Goal: Information Seeking & Learning: Learn about a topic

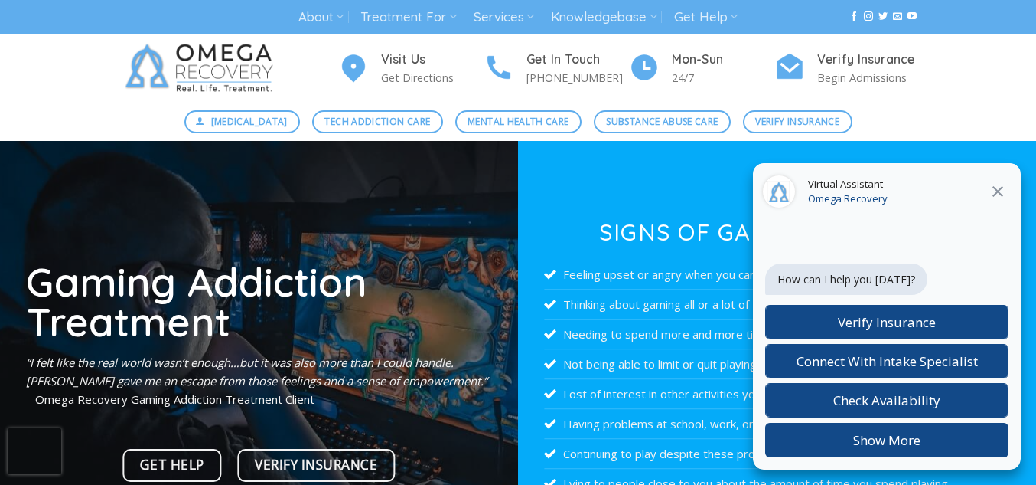
click at [997, 197] on icon at bounding box center [998, 191] width 18 height 18
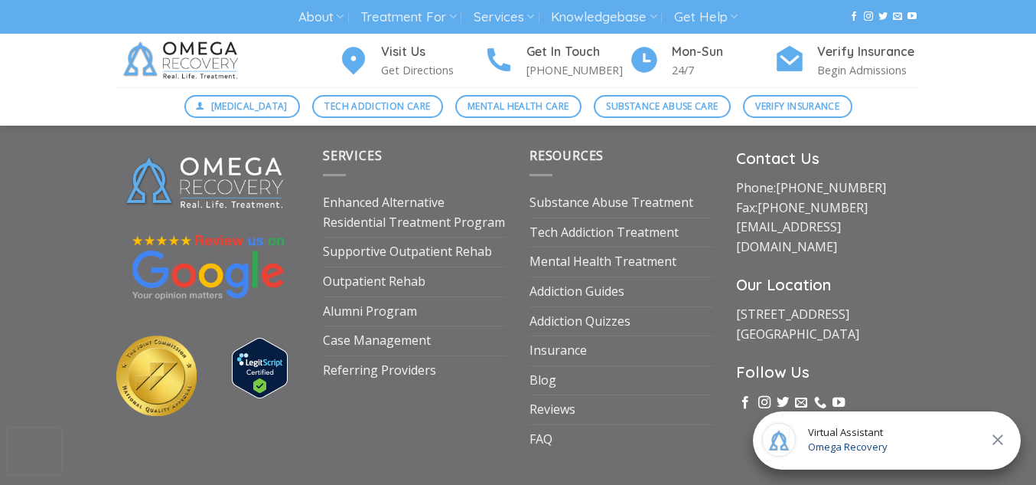
scroll to position [5828, 0]
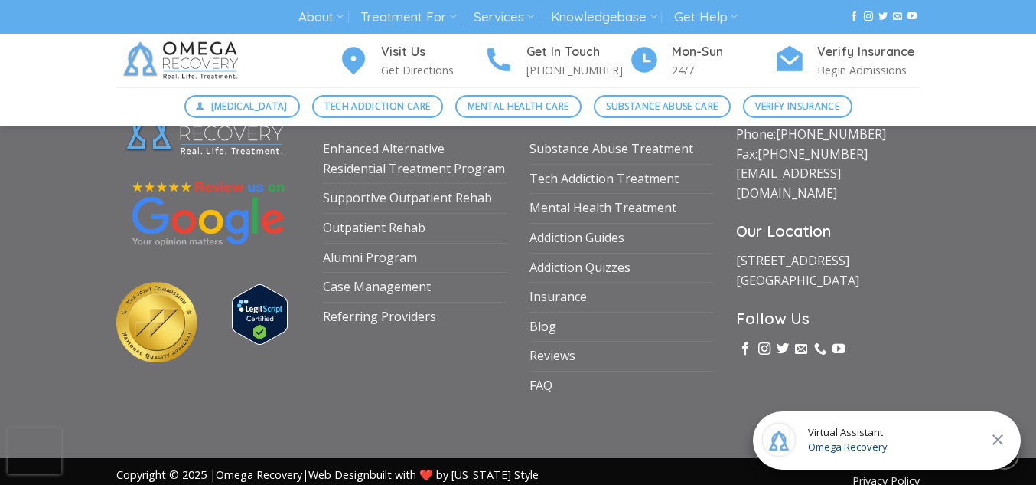
click at [999, 443] on icon at bounding box center [998, 439] width 18 height 18
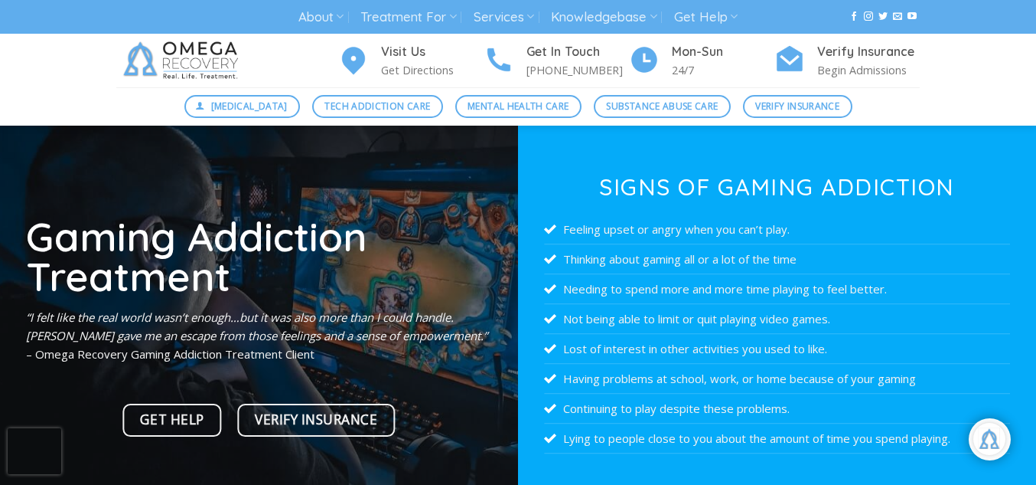
scroll to position [0, 0]
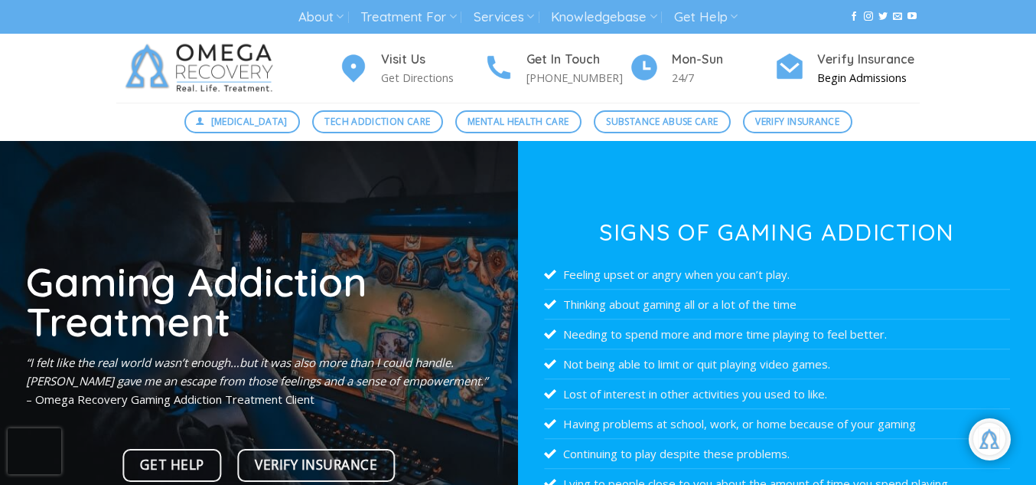
click at [801, 72] on img at bounding box center [790, 66] width 31 height 33
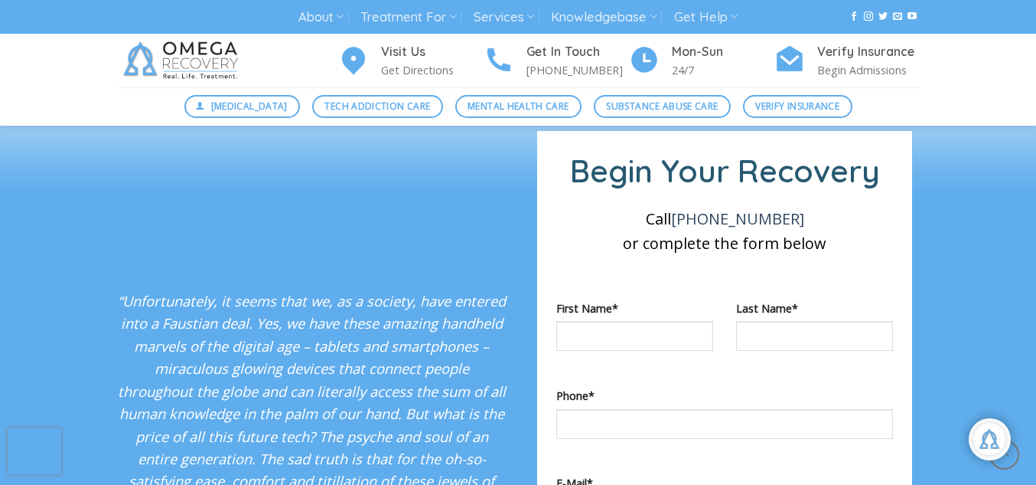
click at [550, 142] on div at bounding box center [518, 81] width 1036 height 122
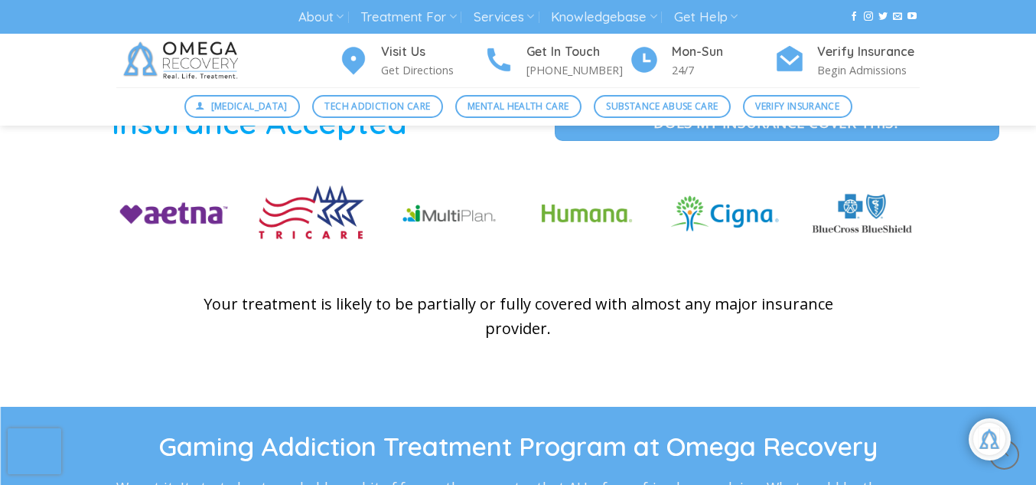
scroll to position [2338, 0]
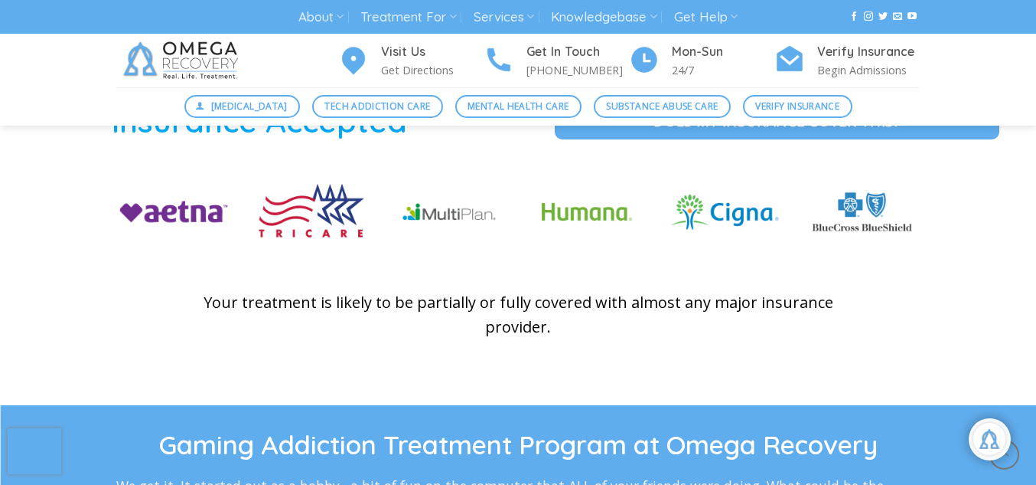
click at [433, 259] on figure at bounding box center [449, 223] width 138 height 88
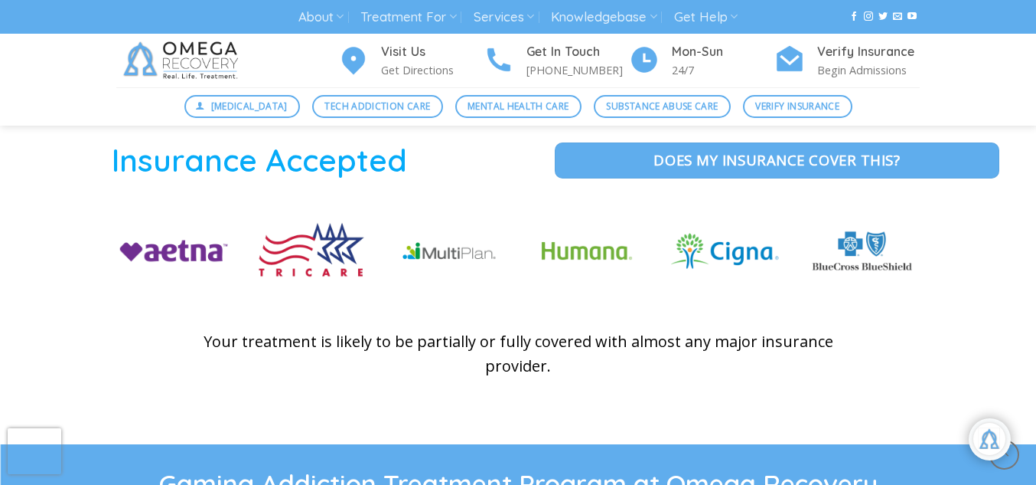
scroll to position [2298, 0]
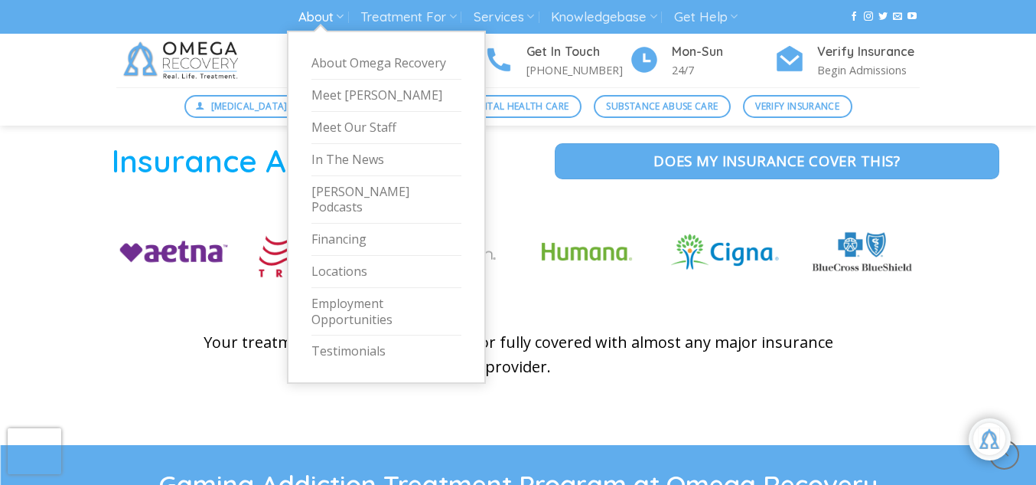
click at [326, 24] on link "About" at bounding box center [321, 17] width 45 height 28
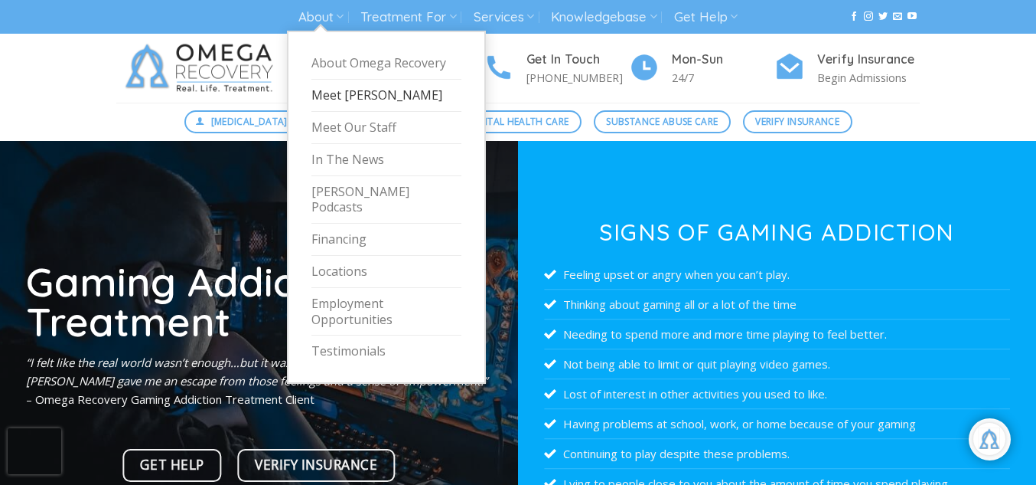
click at [378, 92] on link "Meet [PERSON_NAME]" at bounding box center [387, 96] width 150 height 32
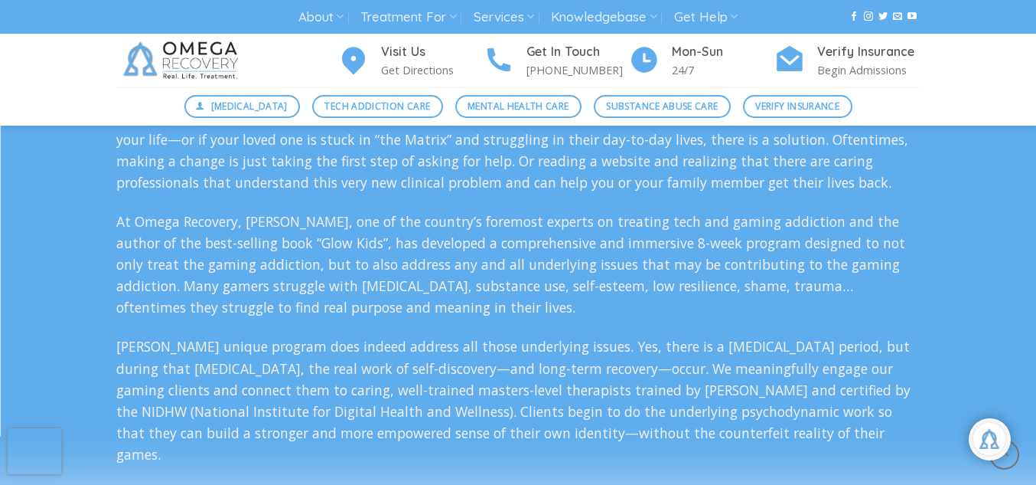
scroll to position [2750, 0]
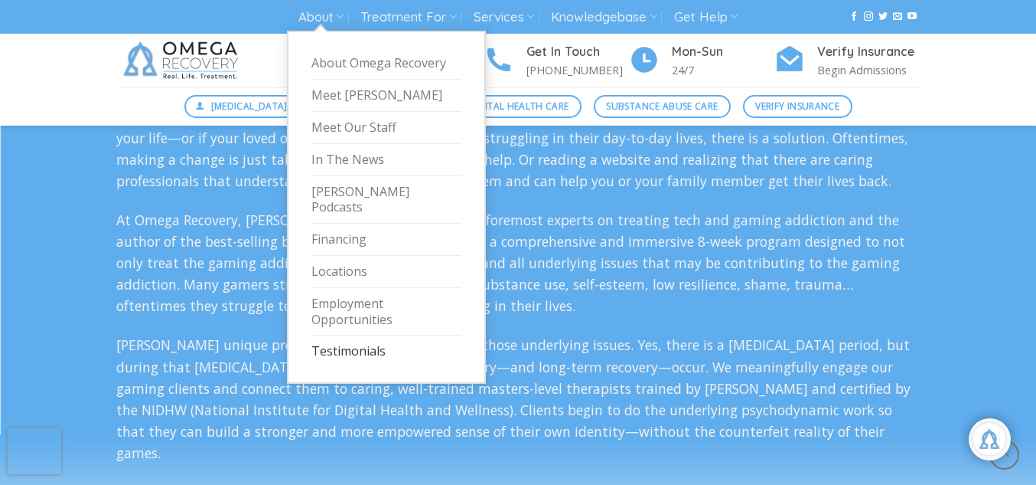
click at [380, 335] on link "Testimonials" at bounding box center [387, 350] width 150 height 31
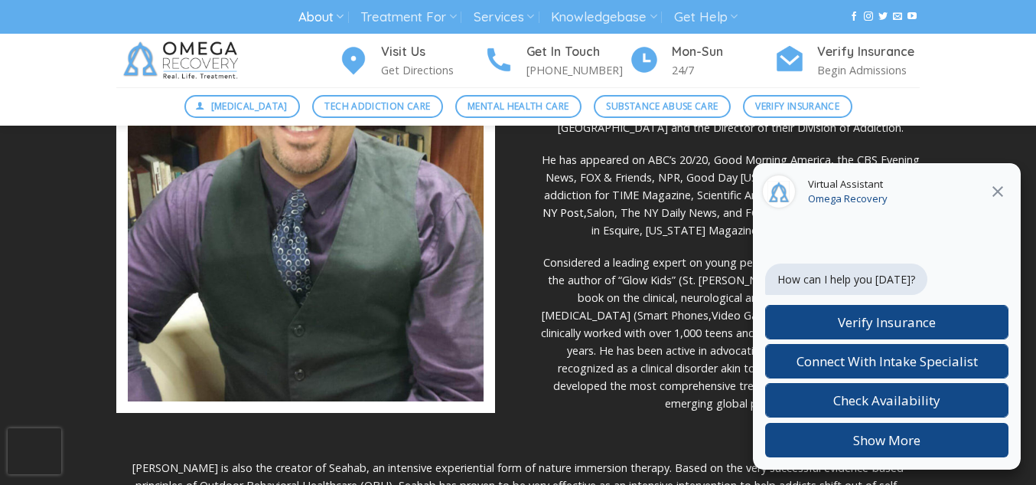
scroll to position [583, 0]
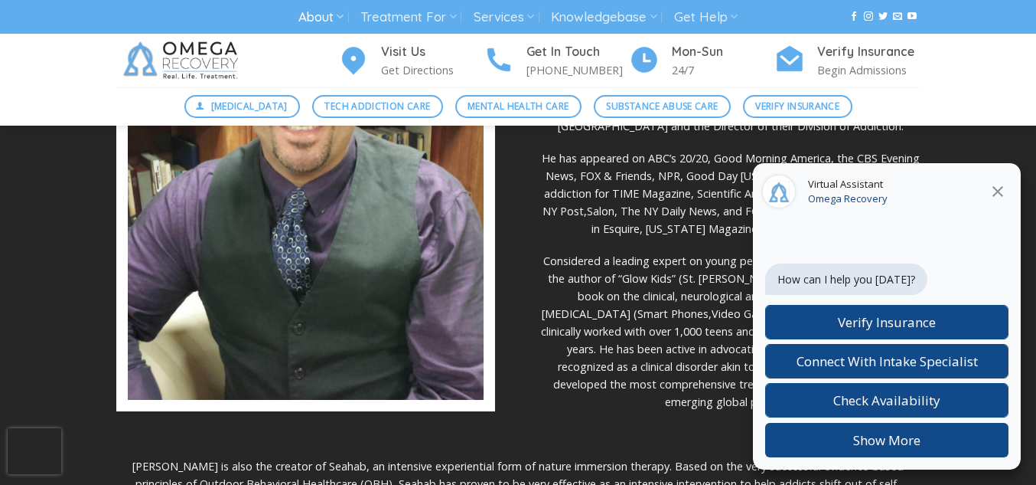
click at [1004, 188] on icon at bounding box center [998, 191] width 18 height 18
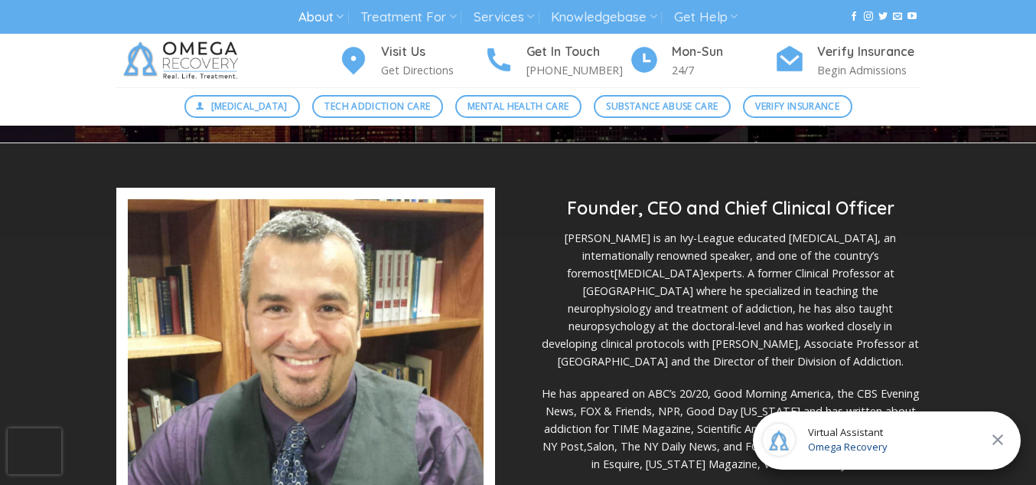
scroll to position [346, 0]
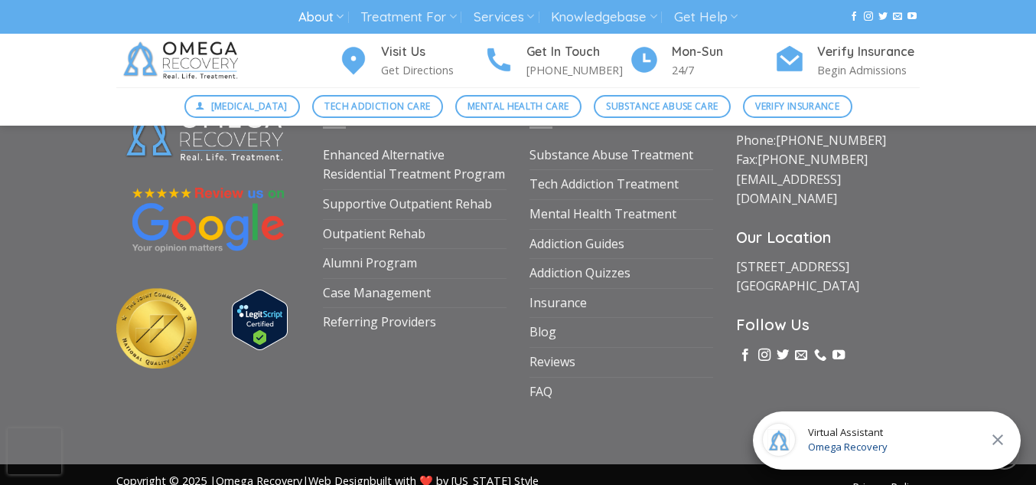
scroll to position [1246, 0]
click at [255, 328] on img at bounding box center [260, 318] width 56 height 60
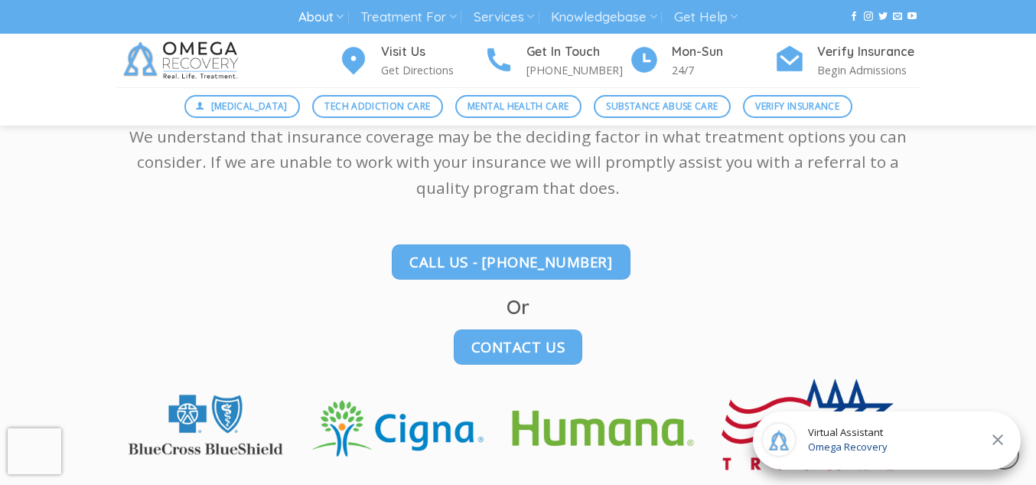
scroll to position [793, 0]
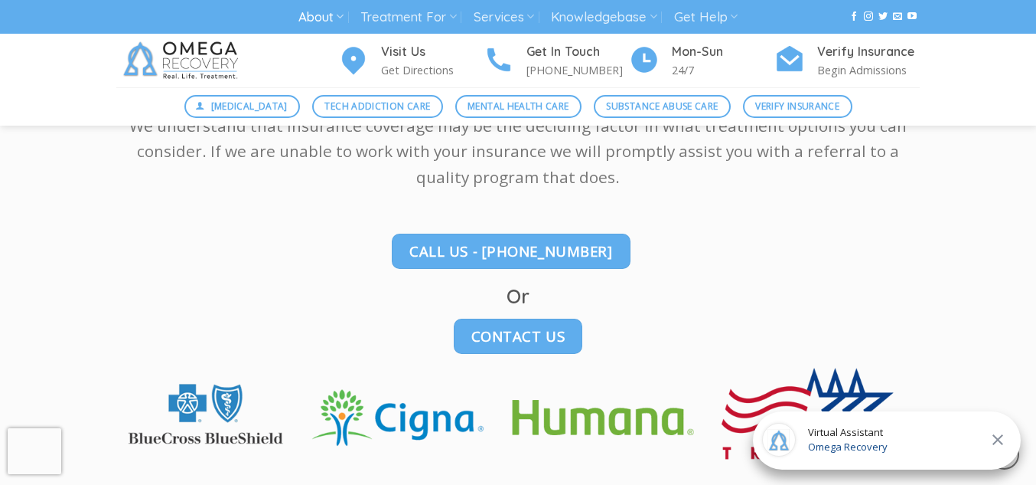
click at [194, 61] on img at bounding box center [183, 61] width 134 height 54
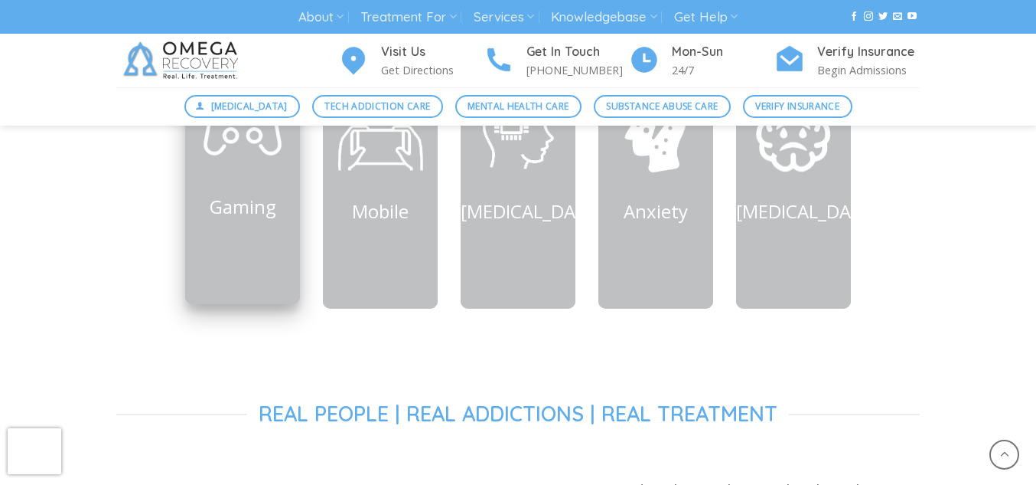
click at [203, 213] on p "Gaming" at bounding box center [242, 205] width 115 height 29
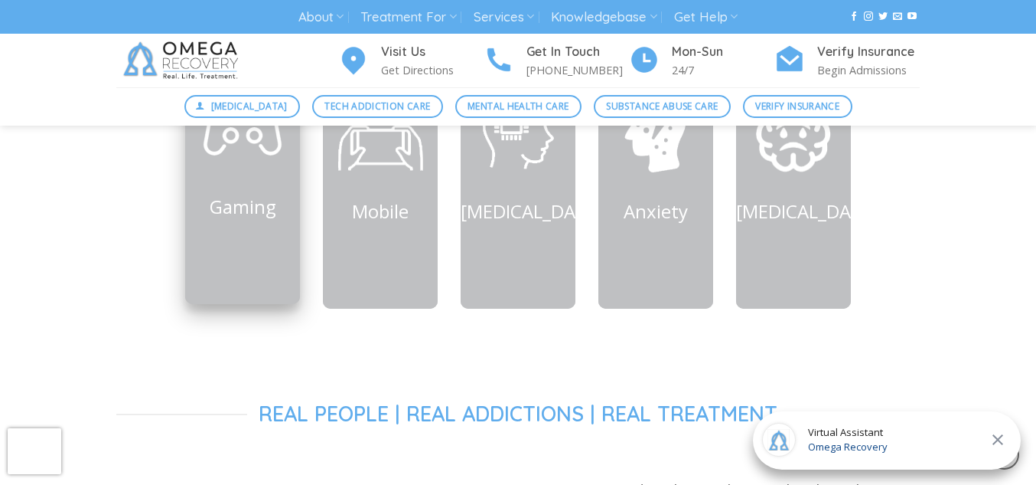
click at [221, 217] on link "Gaming" at bounding box center [243, 205] width 67 height 25
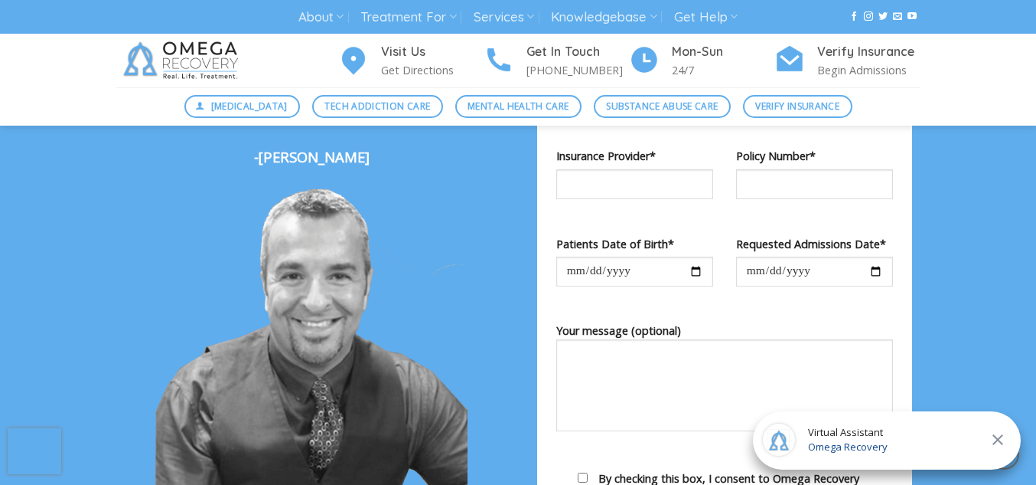
scroll to position [1764, 0]
